Goal: Information Seeking & Learning: Learn about a topic

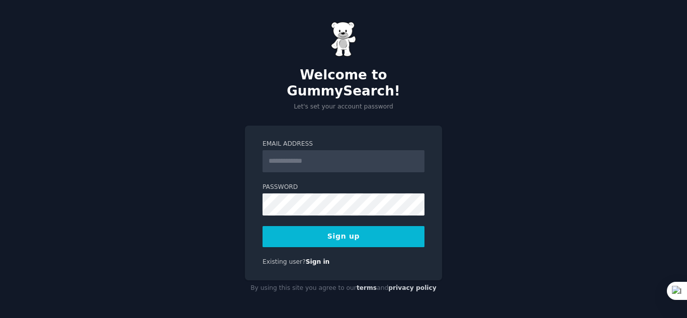
click at [275, 154] on input "Email Address" at bounding box center [344, 161] width 162 height 22
type input "**********"
click at [360, 226] on button "Sign up" at bounding box center [344, 236] width 162 height 21
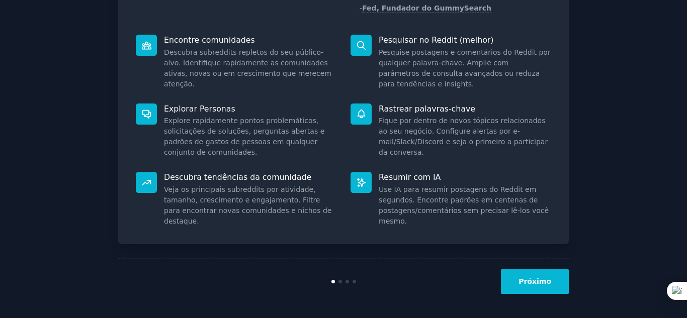
scroll to position [118, 0]
click at [529, 275] on button "Próximo" at bounding box center [535, 281] width 68 height 25
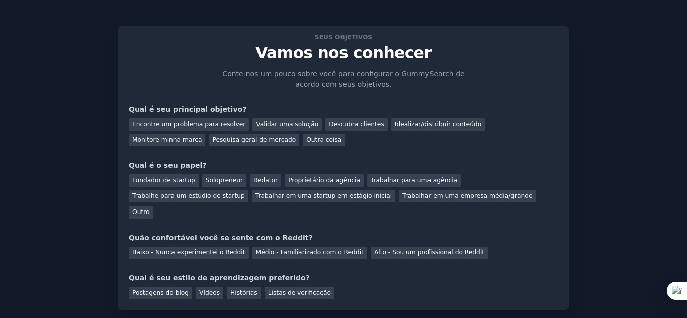
scroll to position [52, 0]
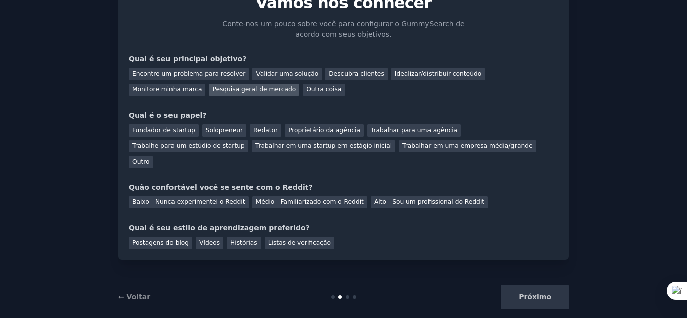
click at [212, 88] on font "Pesquisa geral de mercado" at bounding box center [254, 89] width 84 height 7
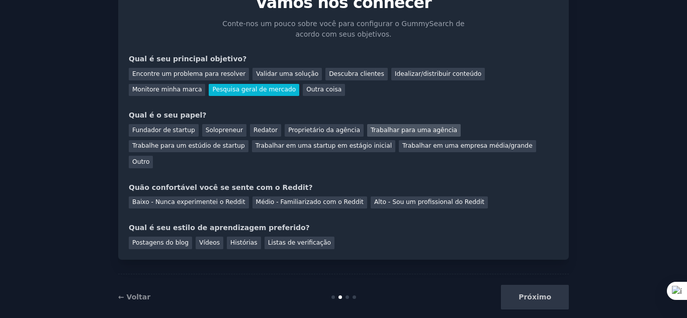
click at [371, 127] on font "Trabalhar para uma agência" at bounding box center [414, 130] width 87 height 7
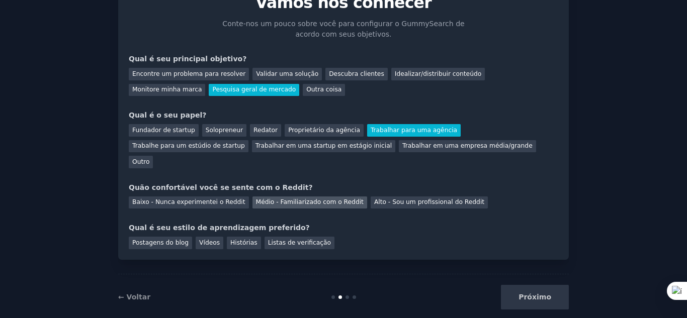
click at [293, 199] on font "Médio - Familiarizado com o Reddit" at bounding box center [310, 202] width 108 height 7
click at [163, 239] on font "Postagens do blog" at bounding box center [160, 242] width 56 height 7
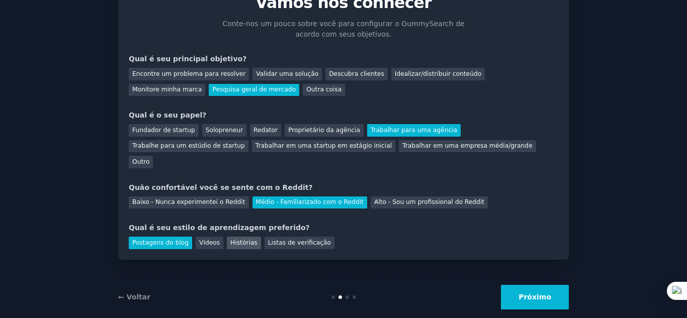
click at [235, 239] on font "Histórias" at bounding box center [243, 242] width 27 height 7
click at [162, 239] on font "Postagens do blog" at bounding box center [160, 242] width 56 height 7
click at [529, 285] on button "Próximo" at bounding box center [535, 297] width 68 height 25
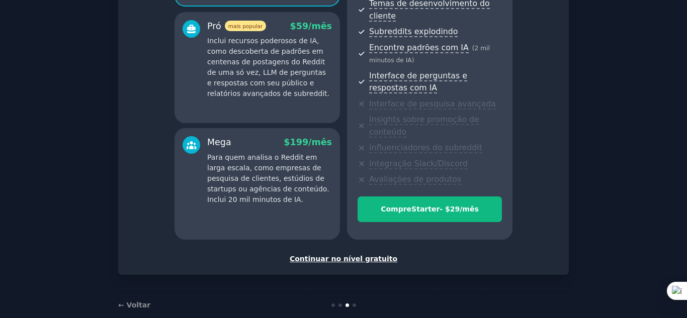
scroll to position [199, 0]
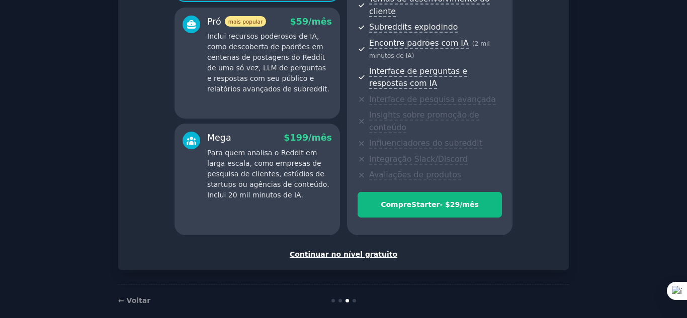
click at [338, 251] on font "Continuar no nível gratuito" at bounding box center [344, 255] width 108 height 8
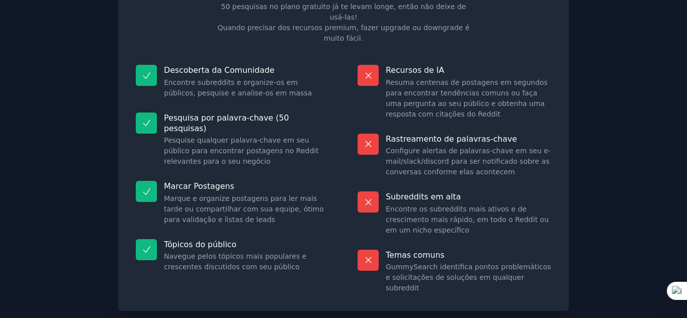
scroll to position [101, 0]
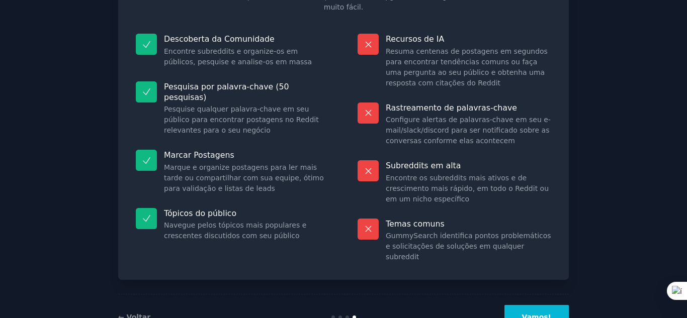
click at [537, 305] on button "Vamos!" at bounding box center [537, 317] width 64 height 25
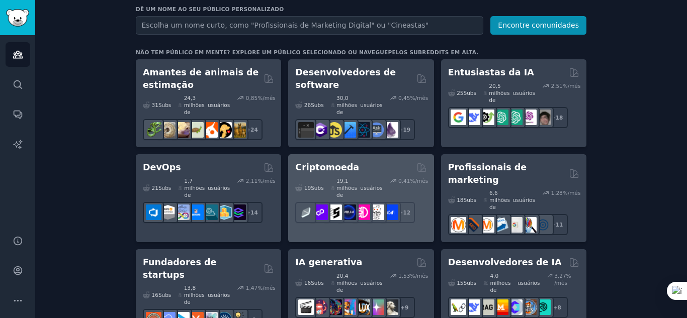
scroll to position [151, 0]
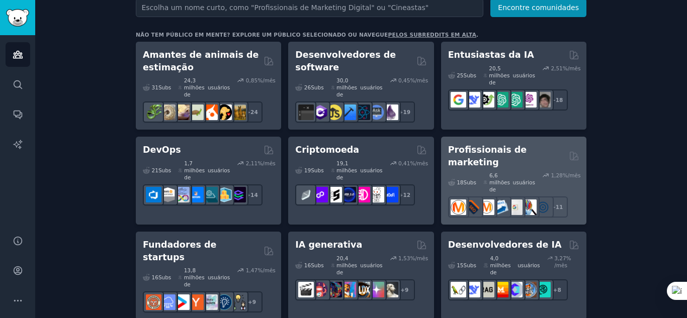
click at [491, 145] on font "Profissionais de marketing" at bounding box center [487, 156] width 78 height 23
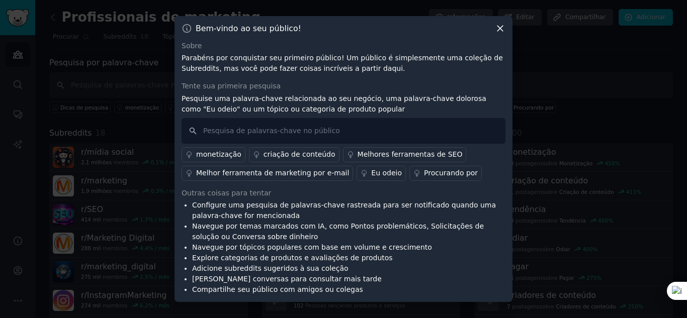
click at [379, 156] on font "Melhores ferramentas de SEO" at bounding box center [410, 154] width 105 height 8
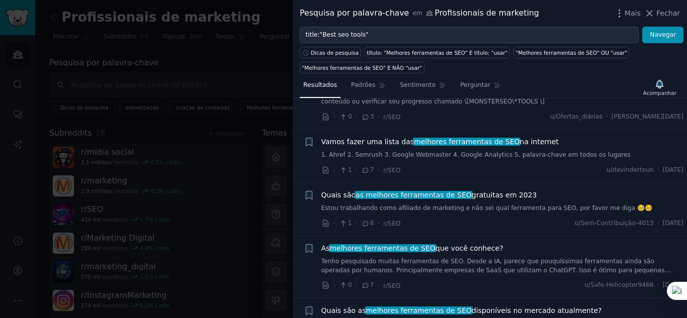
scroll to position [252, 0]
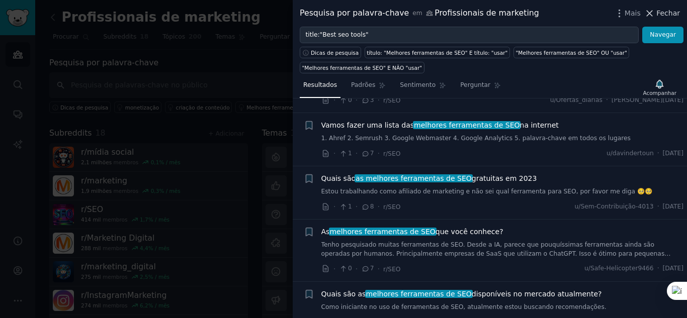
click at [672, 9] on font "Fechar" at bounding box center [669, 13] width 24 height 8
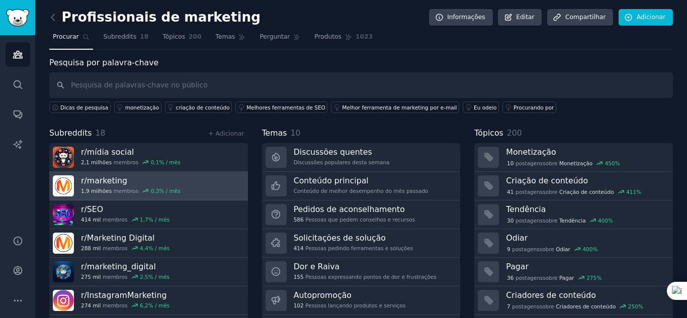
click at [186, 185] on link "r/ marketing 1,9 milhões membros 0,3 % / mês" at bounding box center [148, 186] width 199 height 29
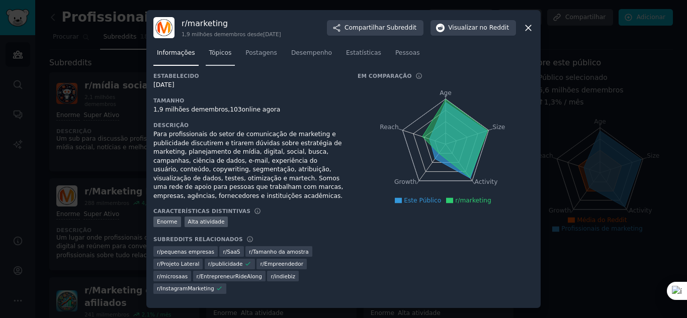
click at [217, 56] on font "Tópicos" at bounding box center [220, 52] width 23 height 7
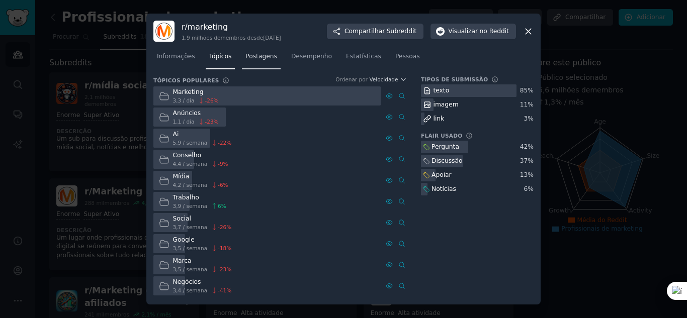
click at [246, 54] on font "Postagens" at bounding box center [262, 56] width 32 height 7
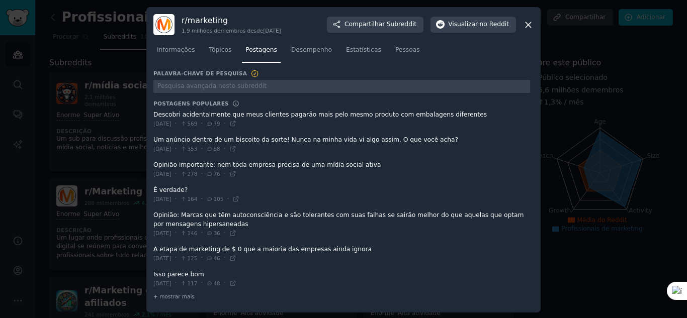
scroll to position [2, 0]
click at [530, 25] on icon at bounding box center [528, 23] width 11 height 11
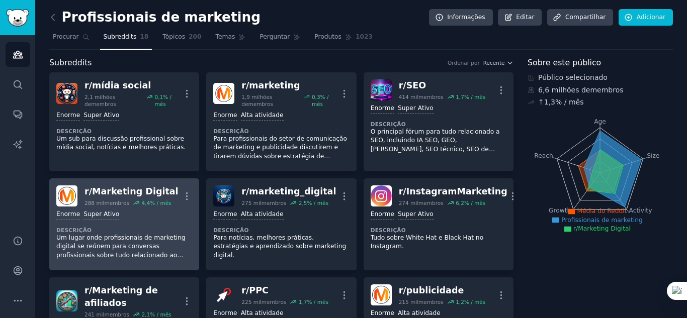
click at [124, 222] on div "Enorme Super Ativo Descrição Um lugar onde profissionais de marketing digital s…" at bounding box center [124, 235] width 136 height 57
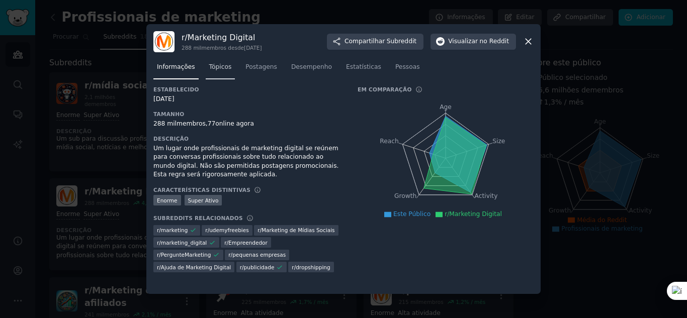
click at [215, 67] on font "Tópicos" at bounding box center [220, 66] width 23 height 7
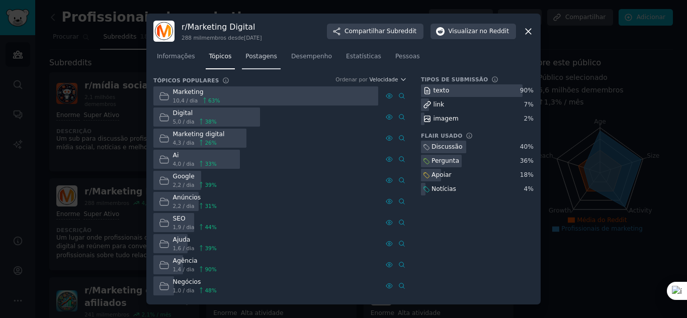
click at [253, 56] on font "Postagens" at bounding box center [262, 56] width 32 height 7
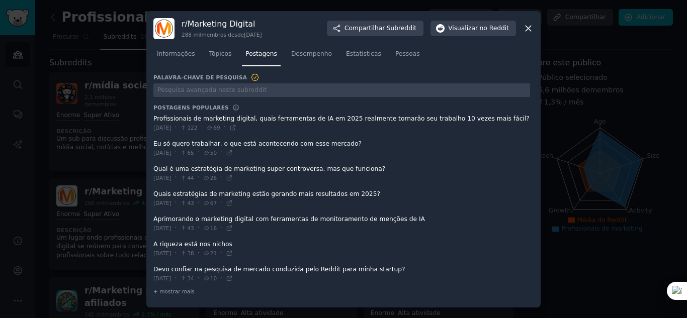
click at [345, 118] on span at bounding box center [341, 123] width 377 height 25
click at [236, 126] on icon at bounding box center [232, 127] width 7 height 7
